Goal: Transaction & Acquisition: Subscribe to service/newsletter

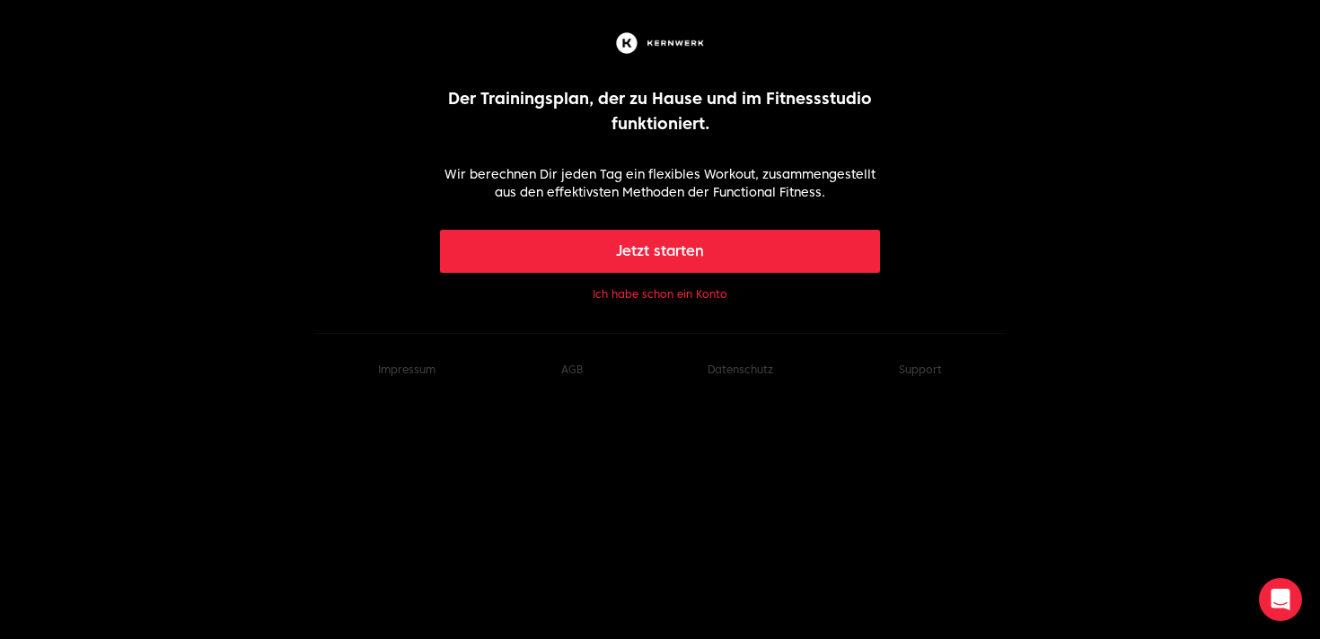
click at [645, 295] on button "Ich habe schon ein Konto" at bounding box center [660, 294] width 135 height 14
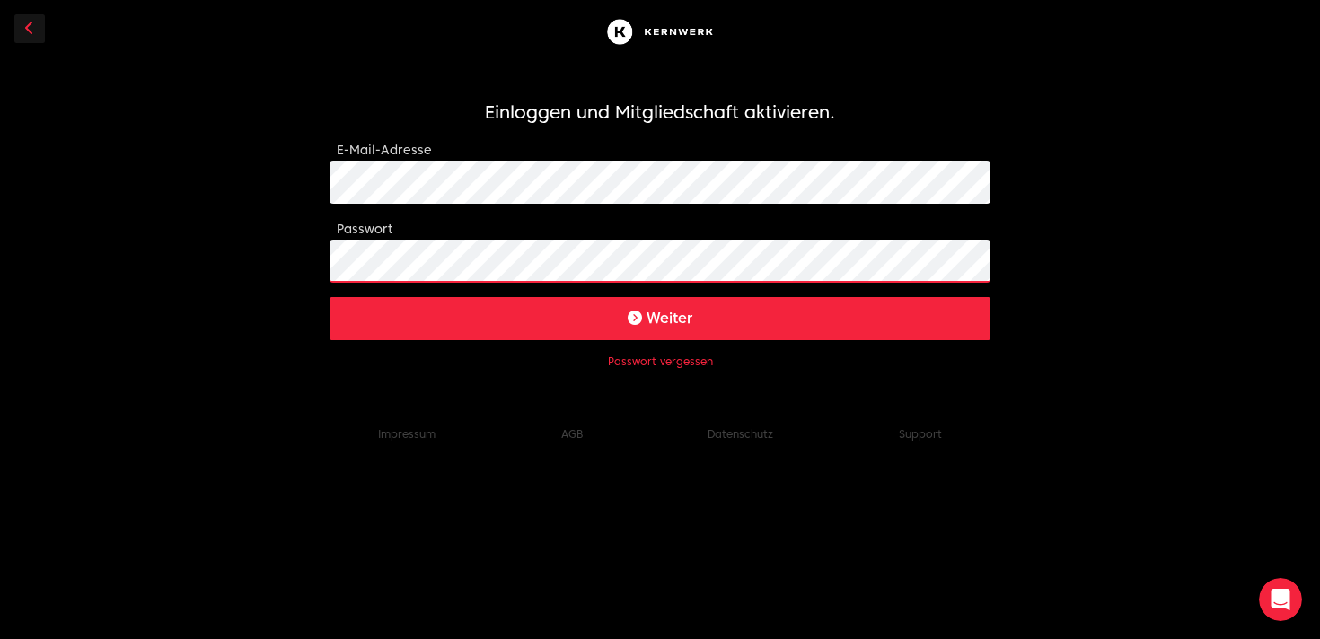
click button "Weiter" at bounding box center [660, 318] width 661 height 43
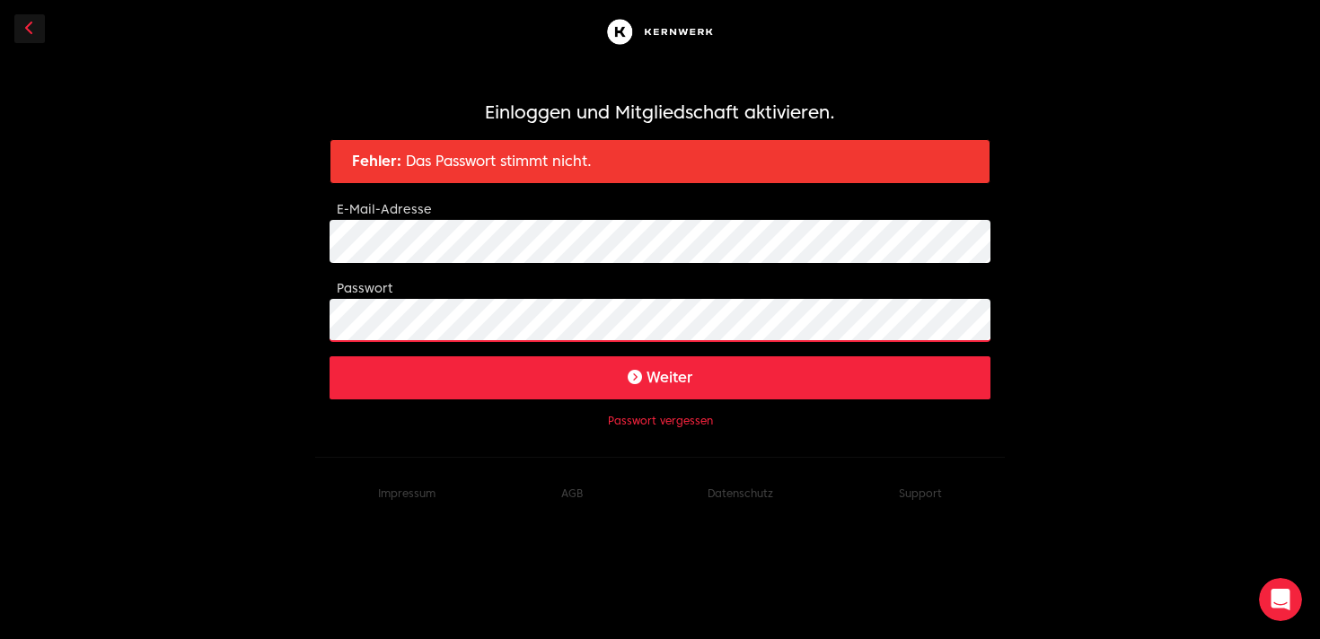
click button "Weiter" at bounding box center [660, 378] width 661 height 43
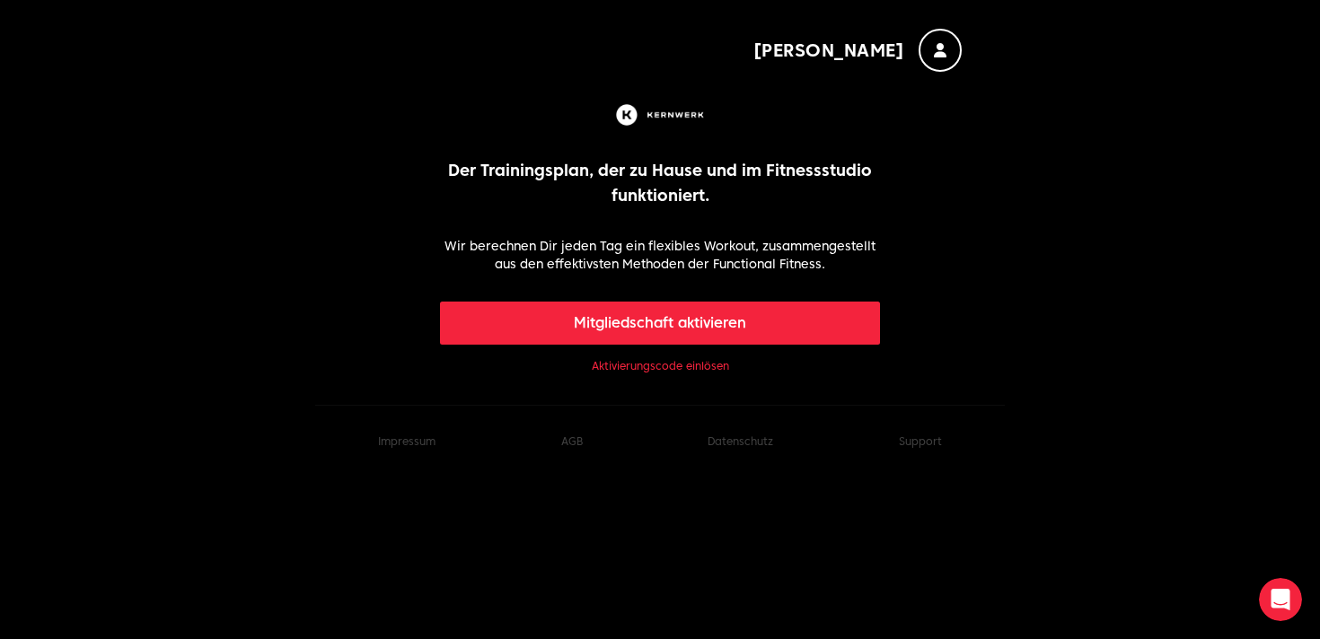
click at [635, 364] on link "Aktivierungscode einlösen" at bounding box center [660, 366] width 137 height 14
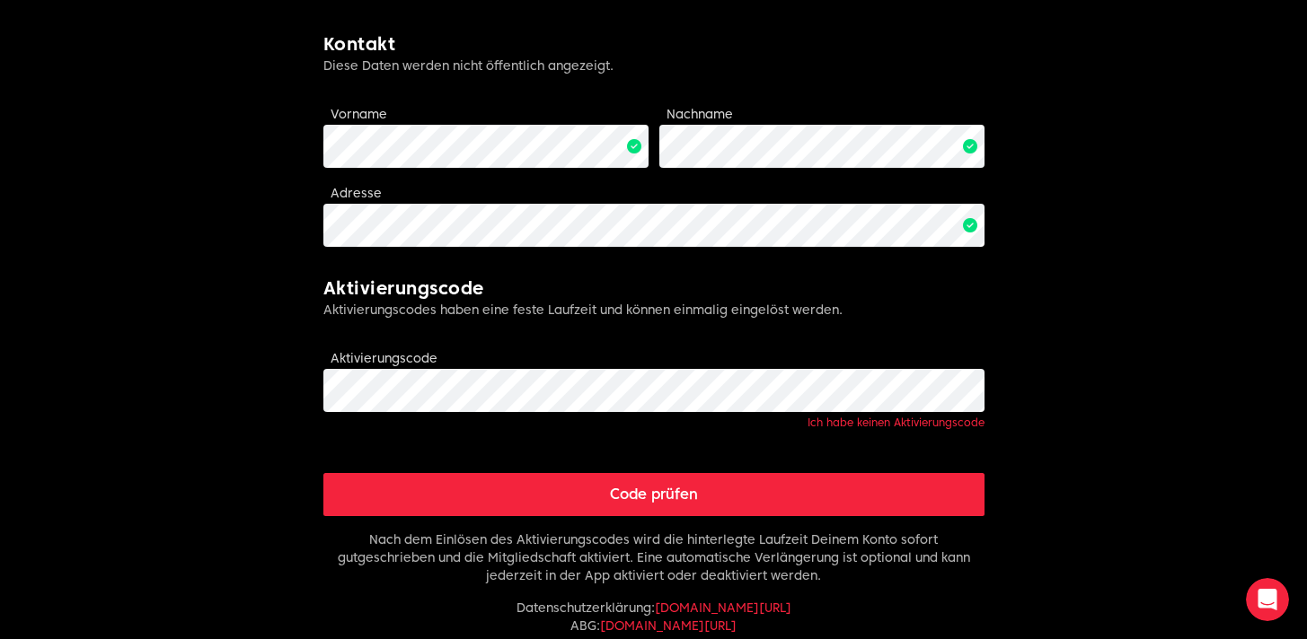
scroll to position [447, 0]
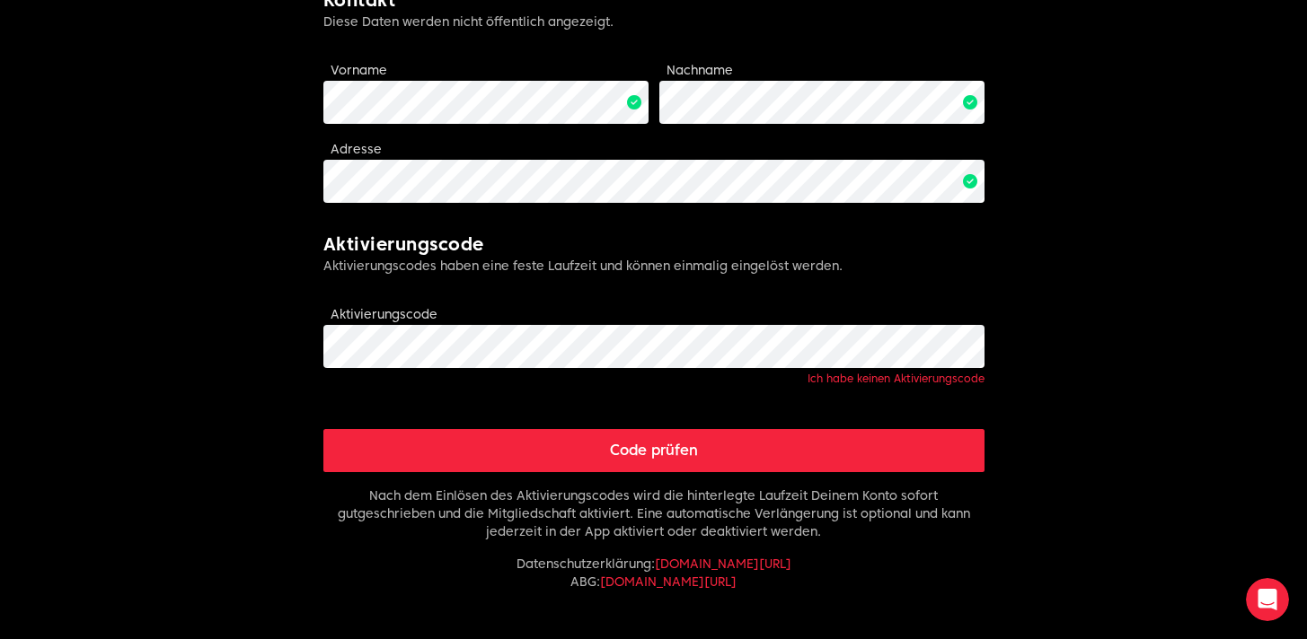
click at [621, 454] on button "Code prüfen" at bounding box center [653, 450] width 661 height 43
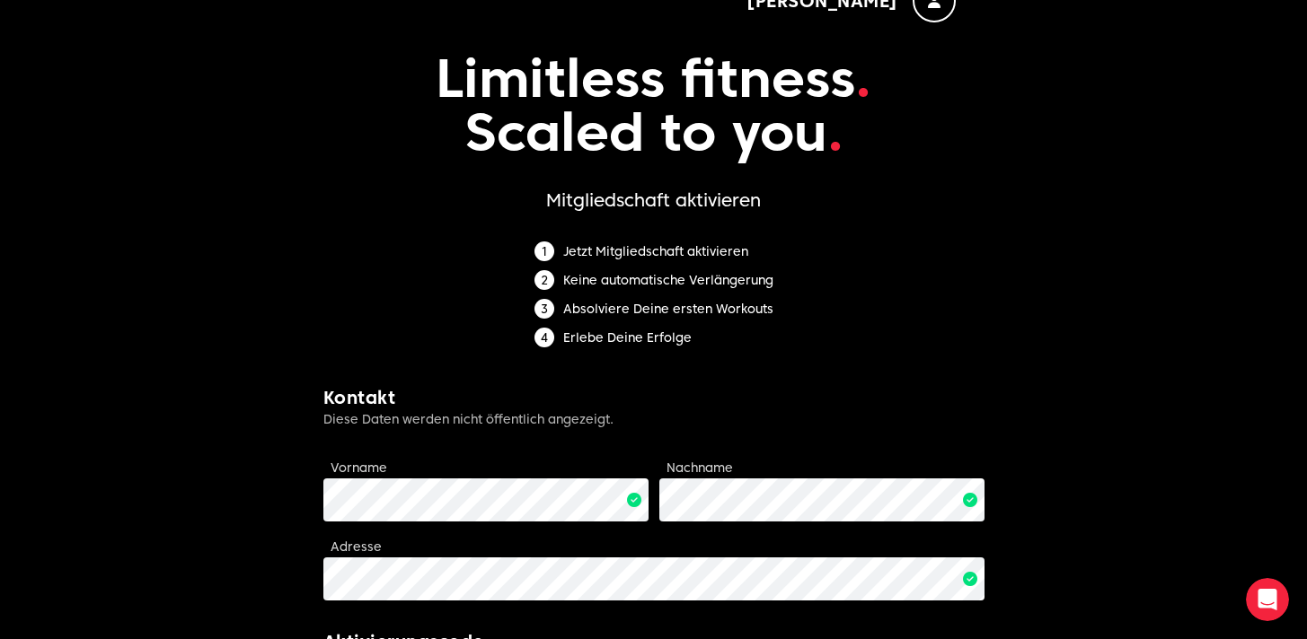
scroll to position [0, 0]
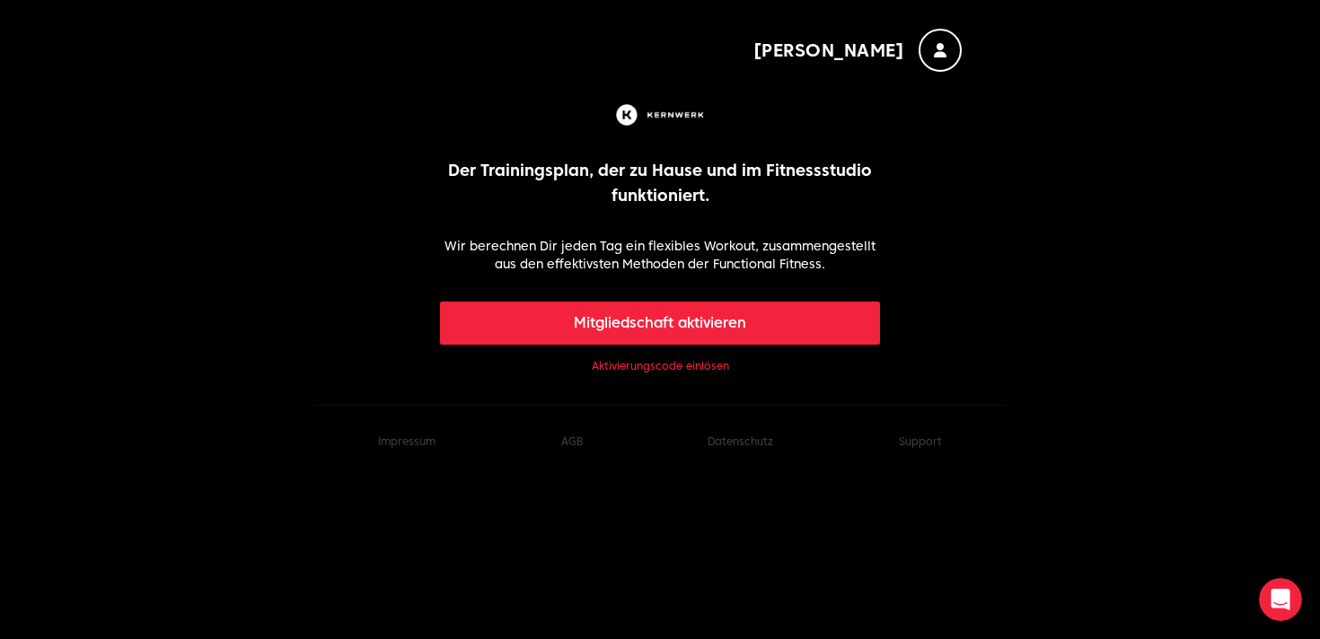
click at [637, 332] on button "Mitgliedschaft aktivieren" at bounding box center [660, 323] width 441 height 43
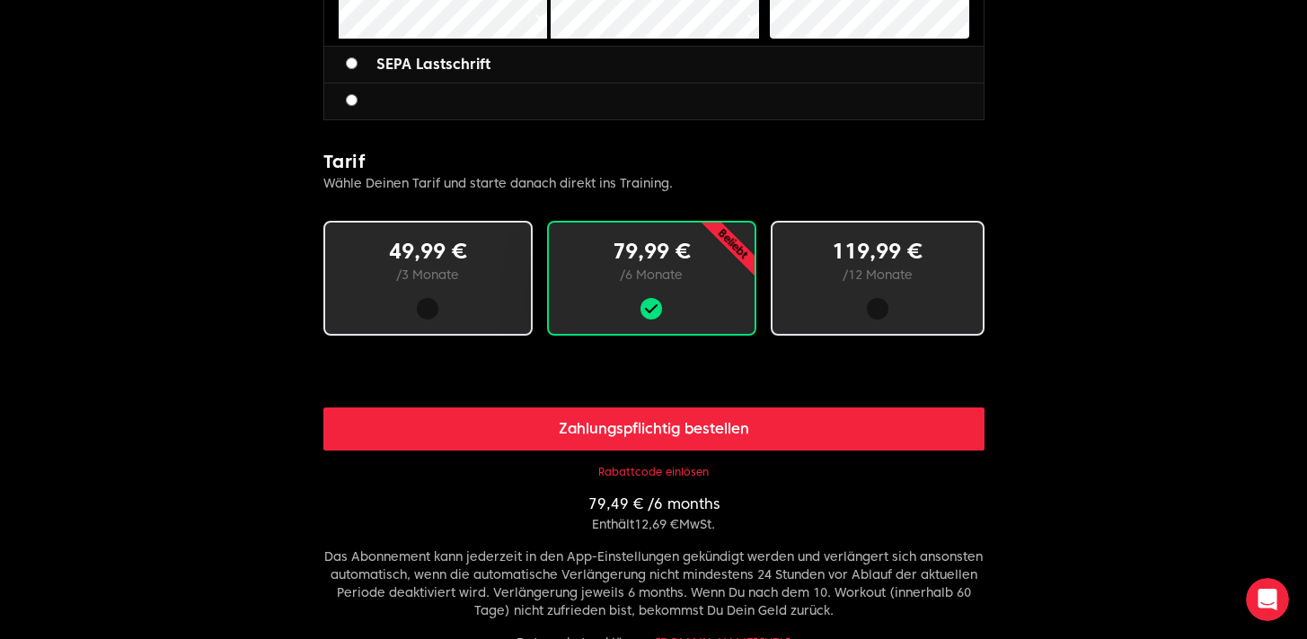
scroll to position [958, 0]
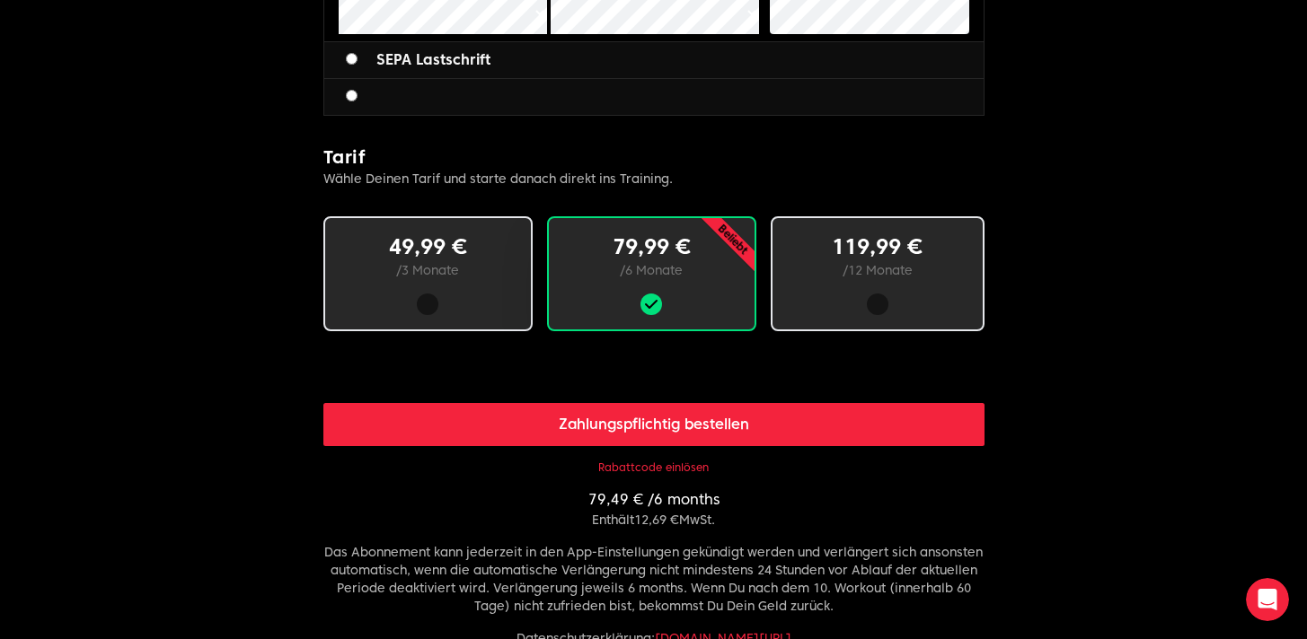
click at [640, 461] on button "Rabattcode einlösen" at bounding box center [653, 468] width 110 height 14
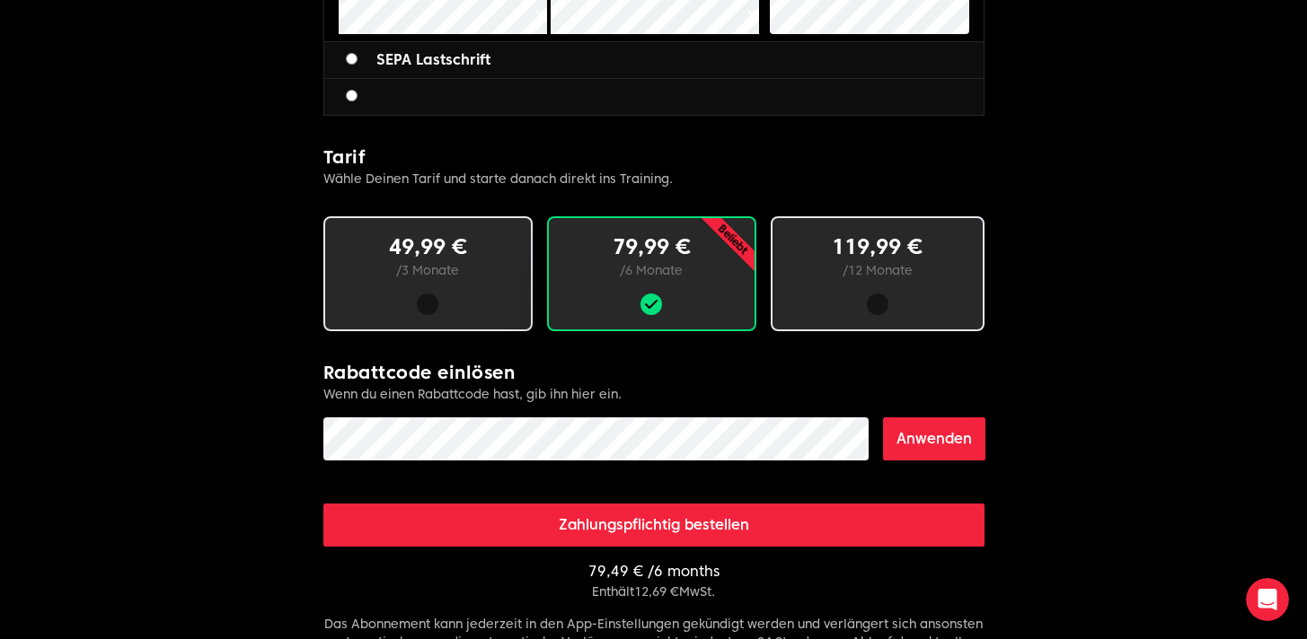
click at [946, 428] on button "Anwenden" at bounding box center [934, 439] width 102 height 43
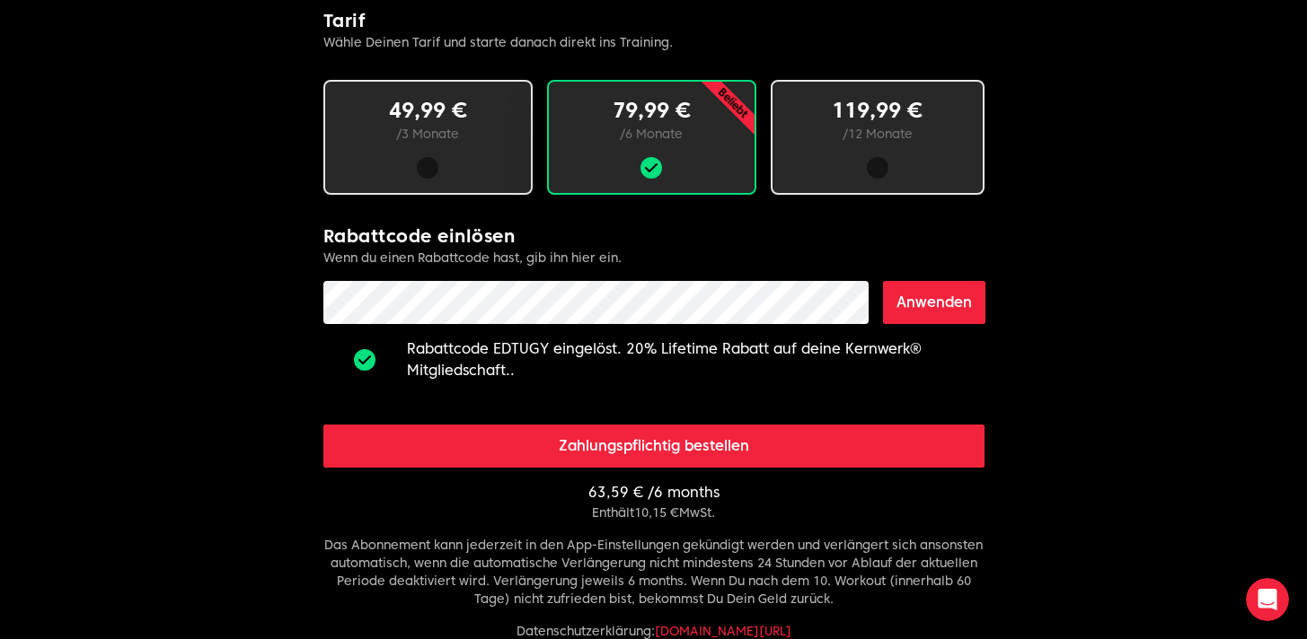
scroll to position [1094, 0]
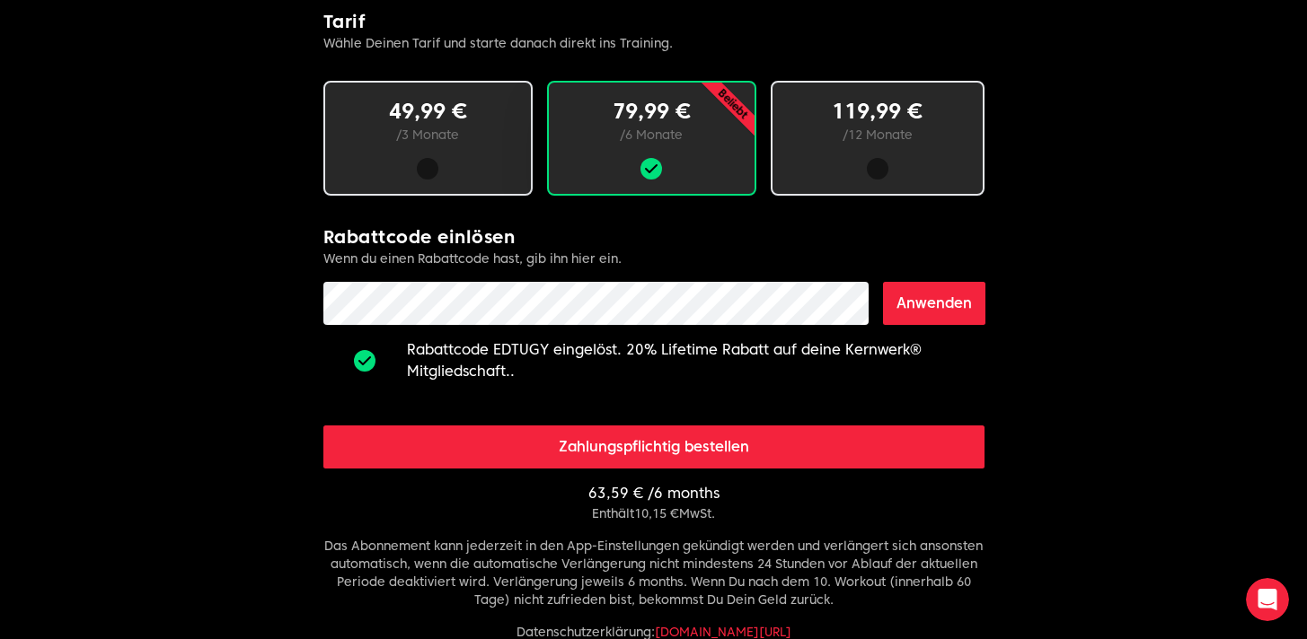
click at [422, 170] on div at bounding box center [428, 169] width 22 height 22
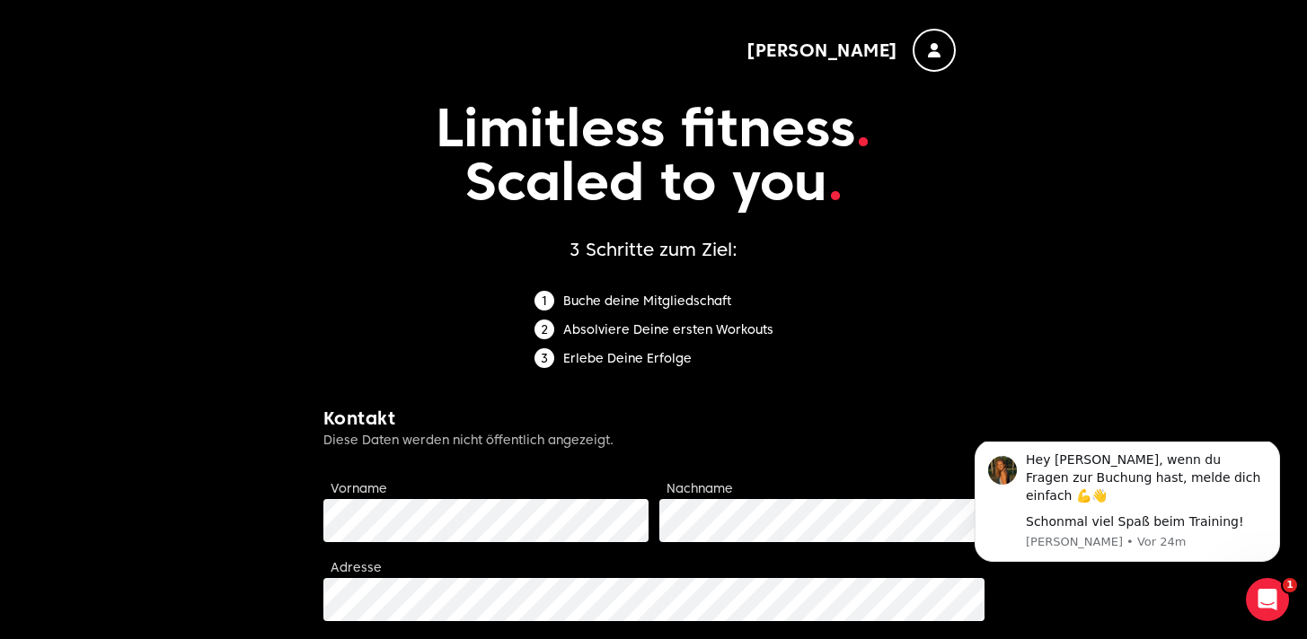
scroll to position [0, 0]
